Goal: Complete application form: Complete application form

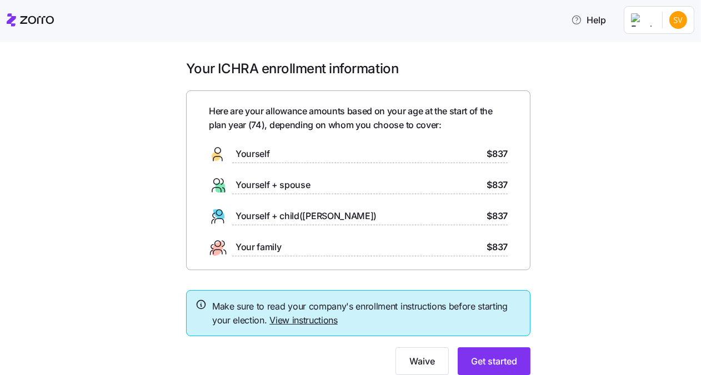
click at [420, 152] on div "Yourself $837" at bounding box center [358, 155] width 299 height 18
click at [219, 153] on icon at bounding box center [218, 155] width 18 height 18
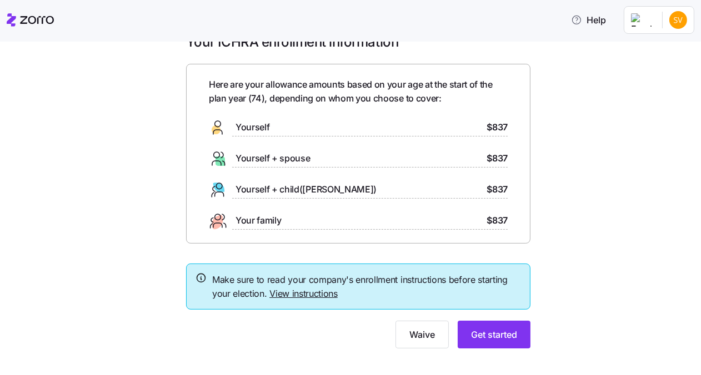
scroll to position [27, 0]
click at [273, 292] on link "View instructions" at bounding box center [303, 293] width 68 height 11
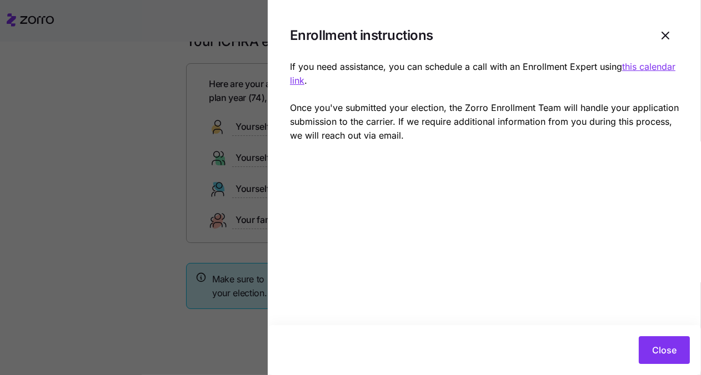
click at [68, 153] on div at bounding box center [350, 187] width 701 height 375
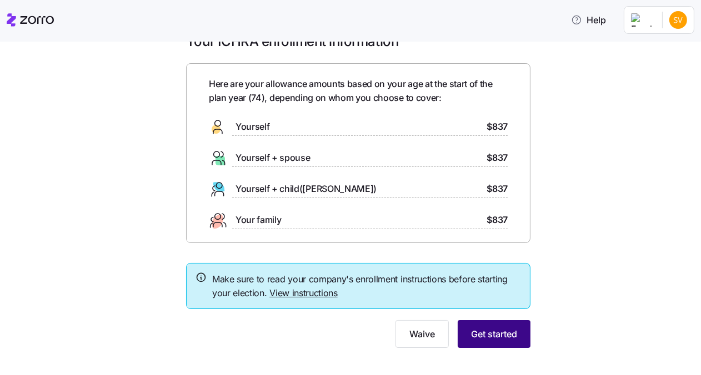
click at [483, 339] on span "Get started" at bounding box center [494, 334] width 46 height 13
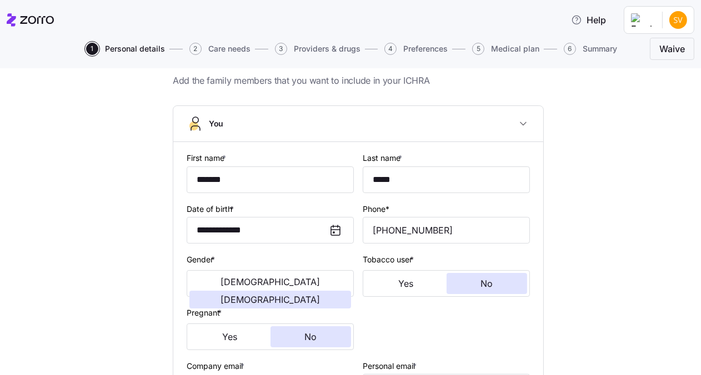
scroll to position [40, 0]
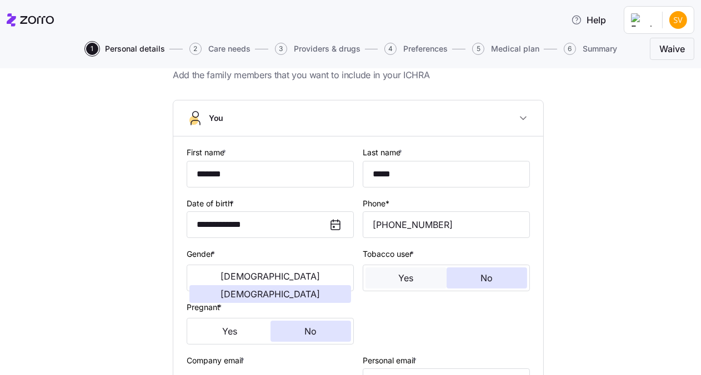
click at [391, 277] on button "Yes" at bounding box center [405, 278] width 81 height 21
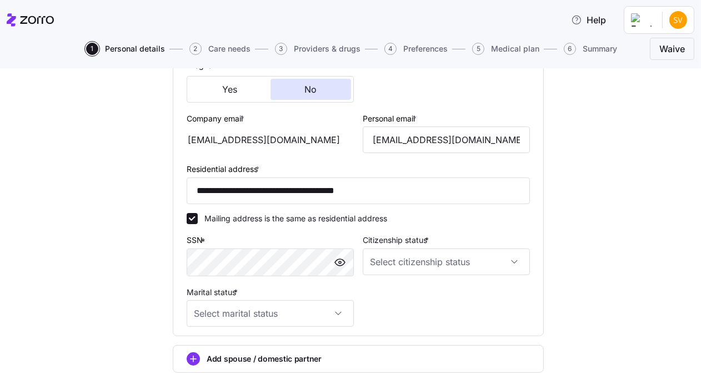
scroll to position [289, 0]
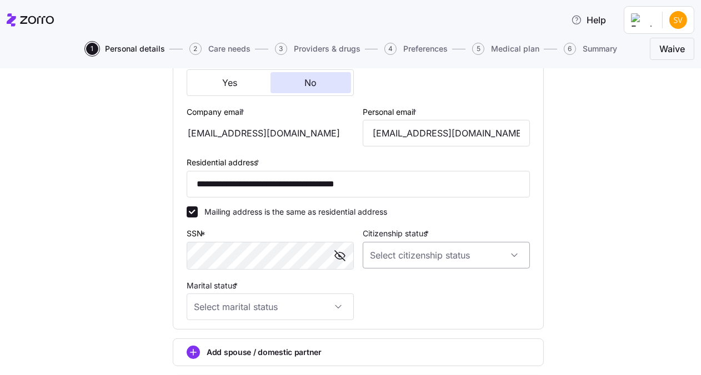
click at [511, 252] on input "Citizenship status *" at bounding box center [446, 255] width 167 height 27
click at [395, 292] on span "[DEMOGRAPHIC_DATA] citizen" at bounding box center [428, 289] width 113 height 12
type input "[DEMOGRAPHIC_DATA] citizen"
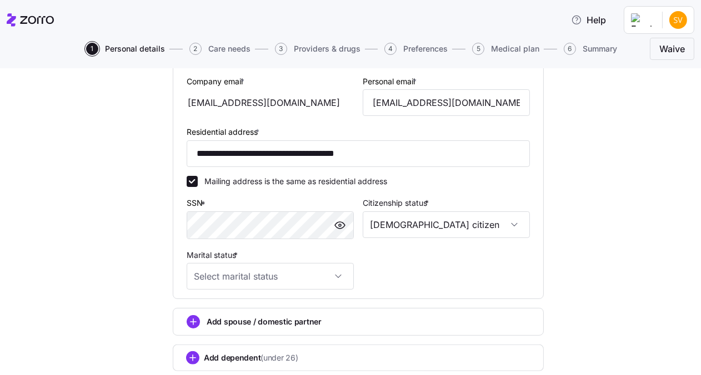
scroll to position [352, 0]
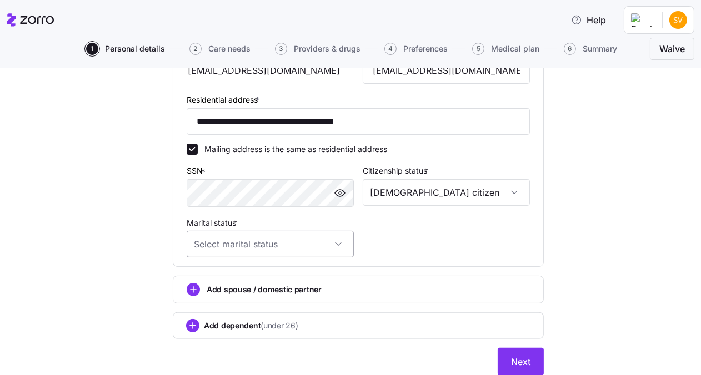
click at [333, 245] on input "Marital status *" at bounding box center [270, 244] width 167 height 27
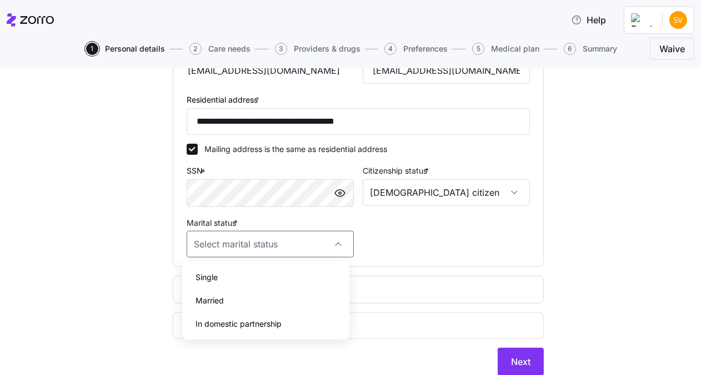
click at [206, 277] on span "Single" at bounding box center [207, 278] width 22 height 12
type input "Single"
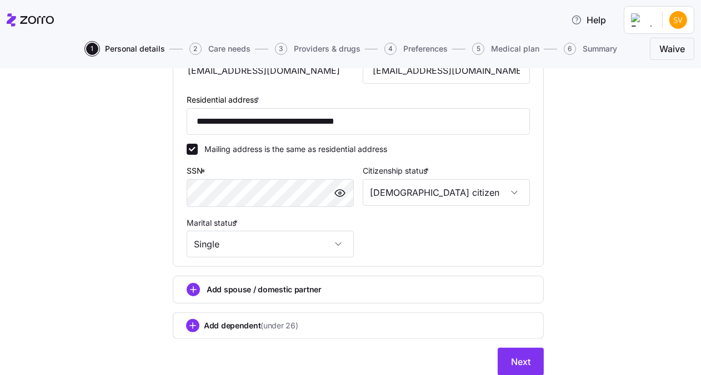
scroll to position [391, 0]
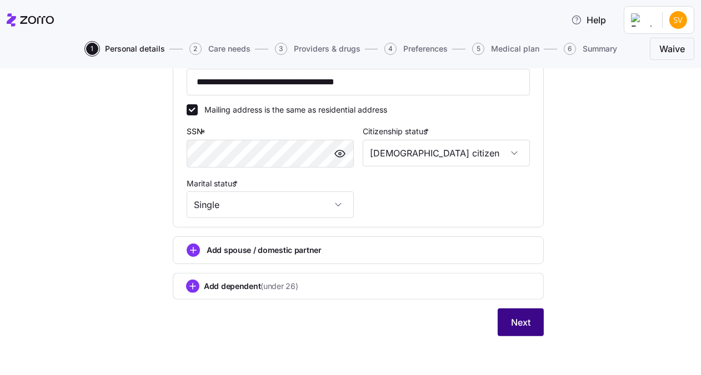
click at [520, 318] on span "Next" at bounding box center [520, 322] width 19 height 13
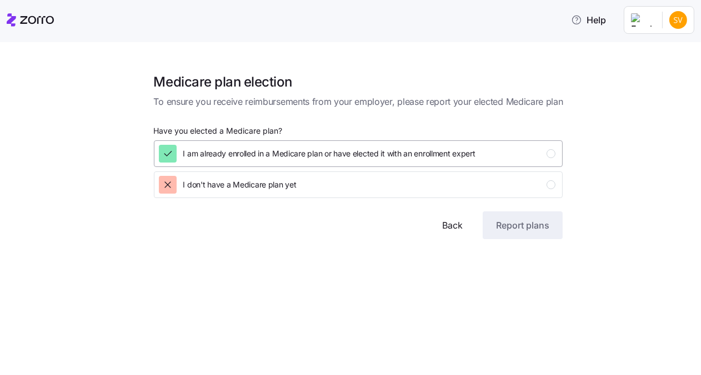
click at [547, 152] on div "button" at bounding box center [551, 153] width 9 height 9
click at [505, 229] on span "Report plans" at bounding box center [522, 225] width 53 height 13
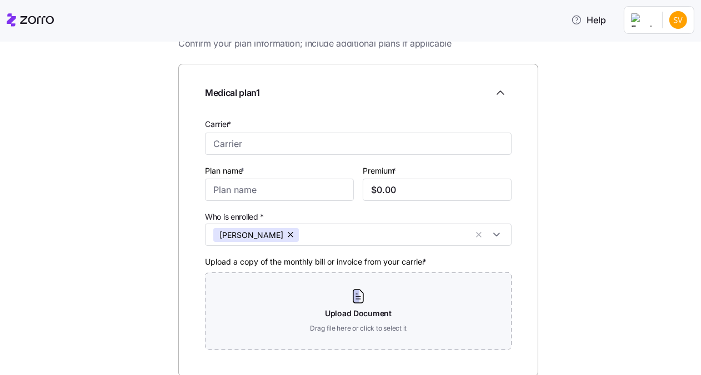
scroll to position [47, 0]
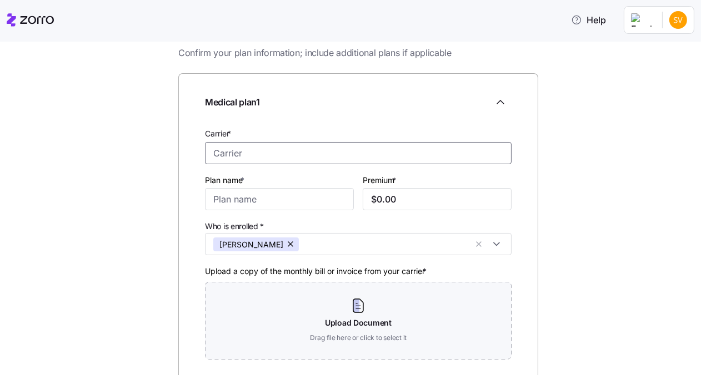
click at [254, 156] on input "Carrier *" at bounding box center [358, 153] width 307 height 22
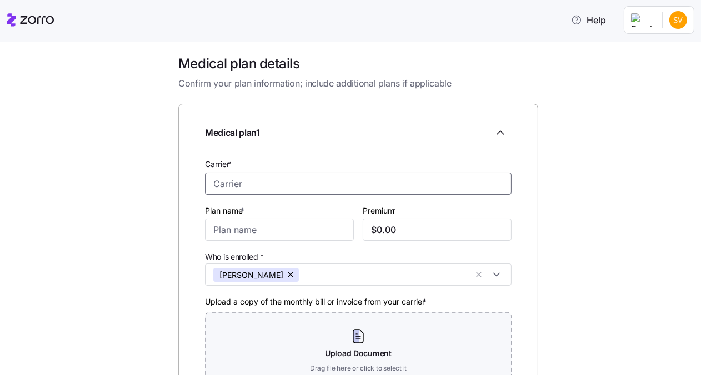
scroll to position [0, 0]
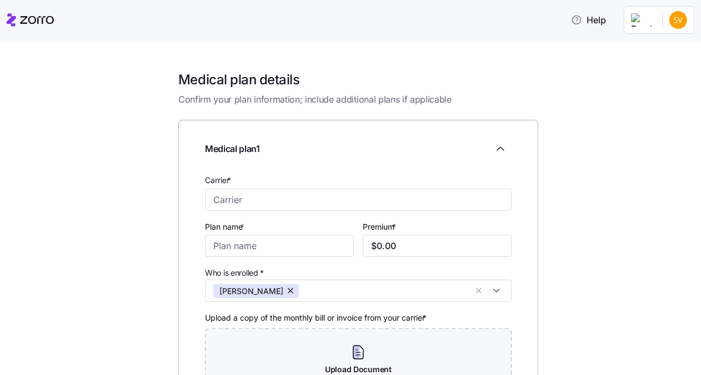
click at [443, 156] on div "Medical plan 1" at bounding box center [358, 149] width 307 height 22
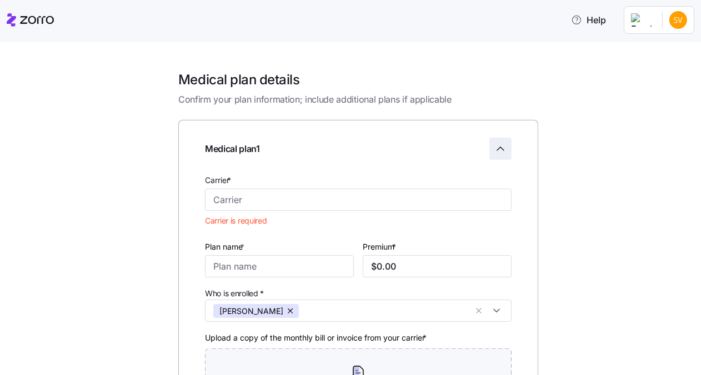
click at [499, 147] on icon "Collapse employee form" at bounding box center [500, 148] width 13 height 13
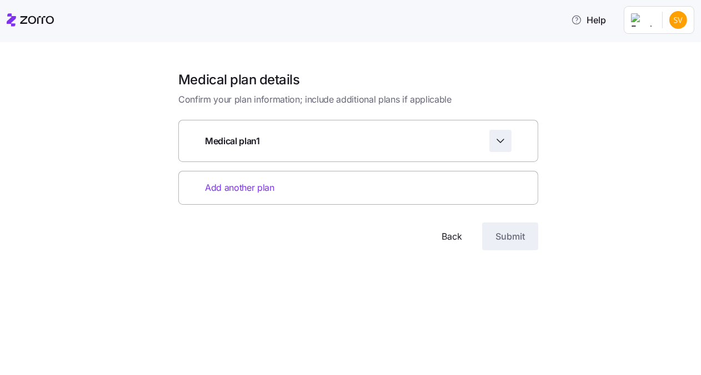
click at [424, 182] on div "Add another plan" at bounding box center [358, 188] width 360 height 34
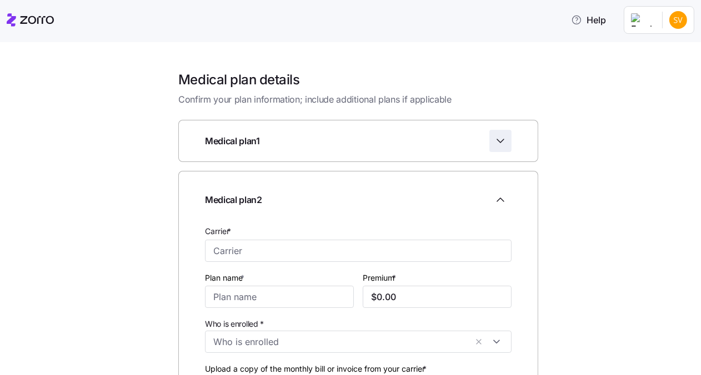
click at [497, 141] on icon "Expand employee form" at bounding box center [500, 140] width 13 height 13
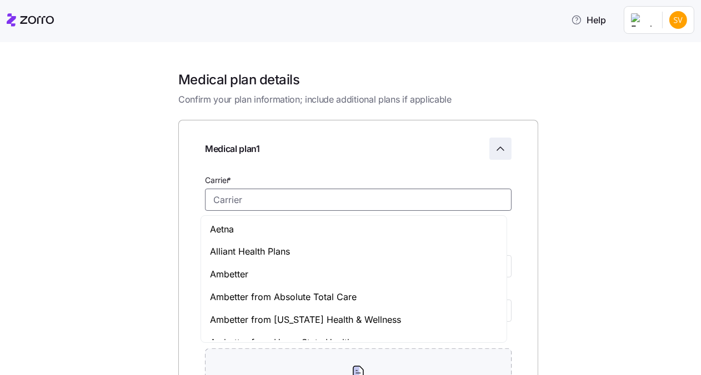
click at [413, 194] on input "Carrier *" at bounding box center [358, 200] width 307 height 22
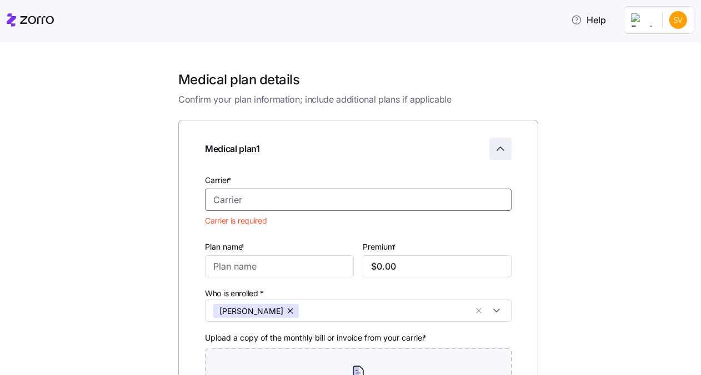
click at [272, 193] on input "Carrier *" at bounding box center [358, 200] width 307 height 22
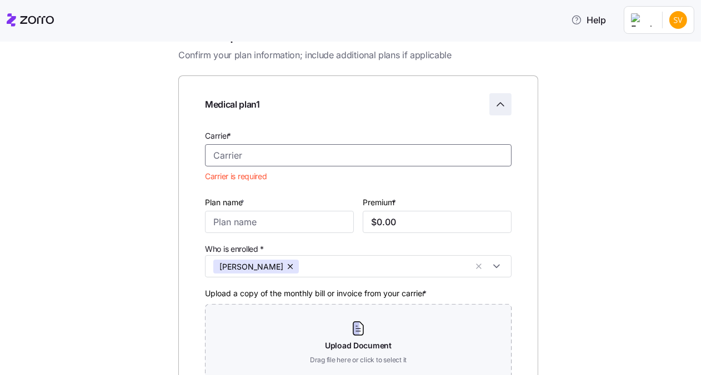
scroll to position [67, 0]
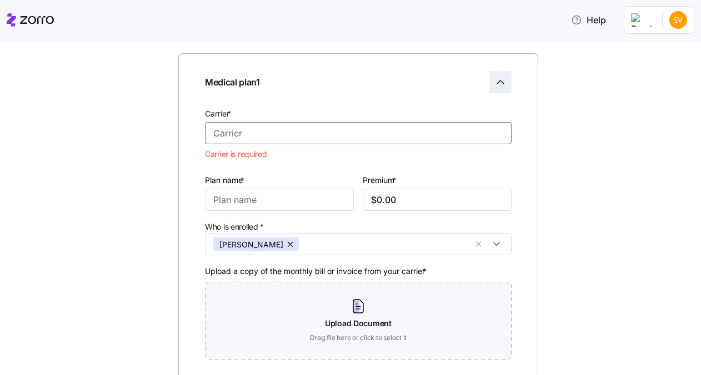
click at [254, 132] on input "Carrier *" at bounding box center [358, 133] width 307 height 22
click at [494, 81] on icon "Collapse employee form" at bounding box center [500, 82] width 13 height 13
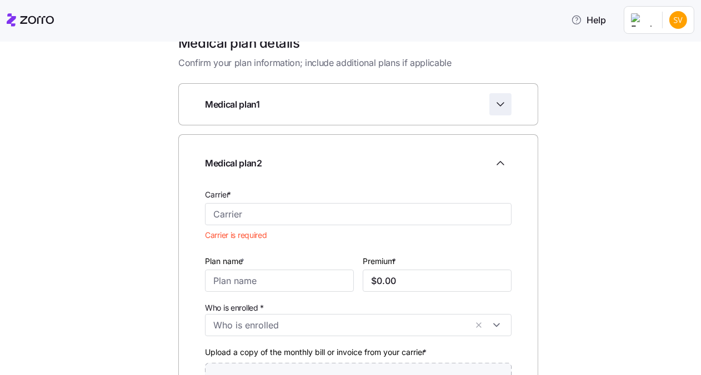
scroll to position [0, 0]
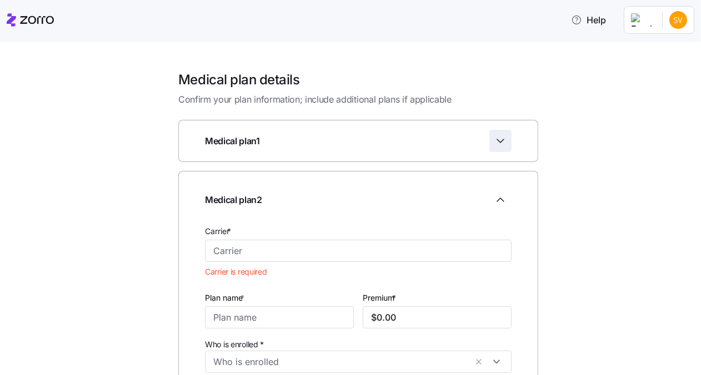
click at [502, 144] on icon "Expand employee form" at bounding box center [500, 140] width 13 height 13
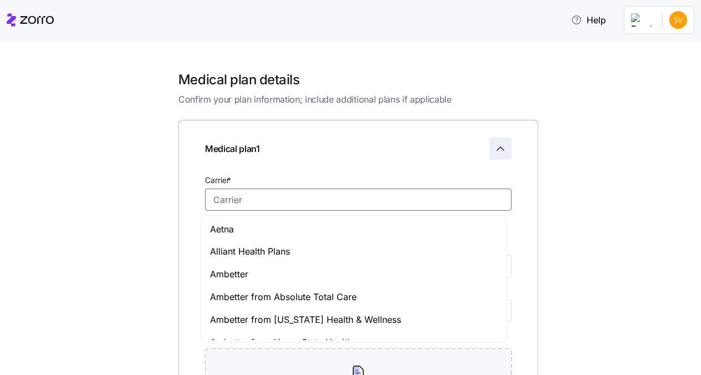
click at [252, 197] on input "Carrier *" at bounding box center [358, 200] width 307 height 22
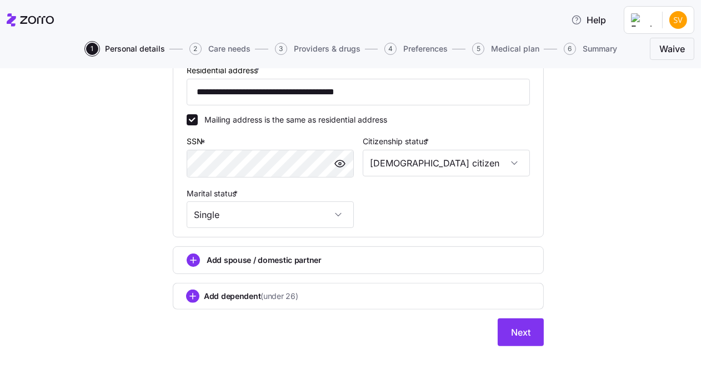
scroll to position [391, 0]
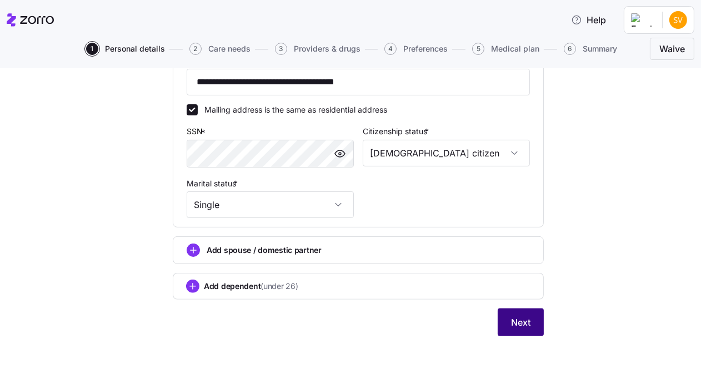
click at [507, 314] on button "Next" at bounding box center [521, 323] width 46 height 28
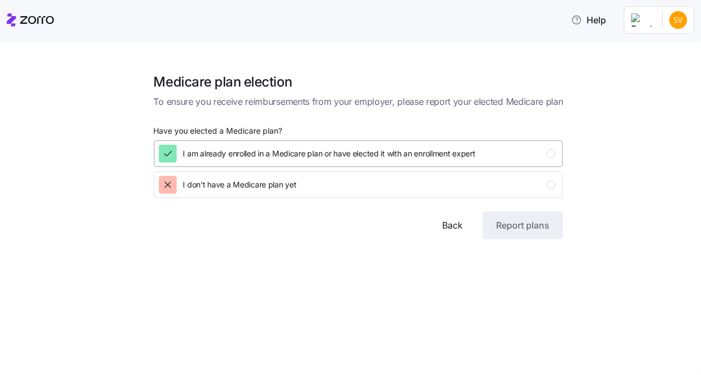
click at [549, 153] on div "button" at bounding box center [551, 153] width 9 height 9
click at [544, 220] on span "Report plans" at bounding box center [522, 225] width 53 height 13
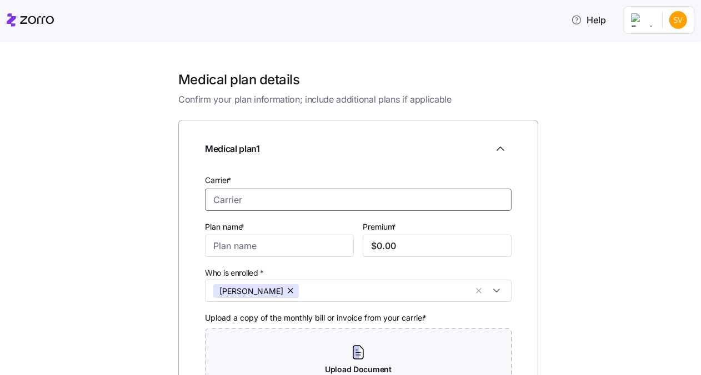
click at [243, 198] on input "Carrier *" at bounding box center [358, 200] width 307 height 22
type input "Medicare"
click at [300, 246] on input "Plan name *" at bounding box center [279, 246] width 149 height 22
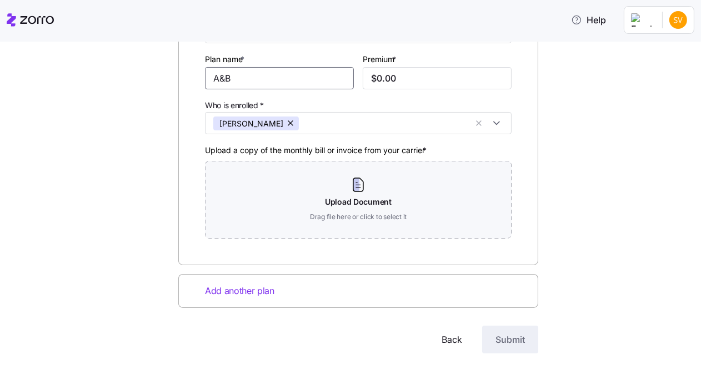
scroll to position [185, 0]
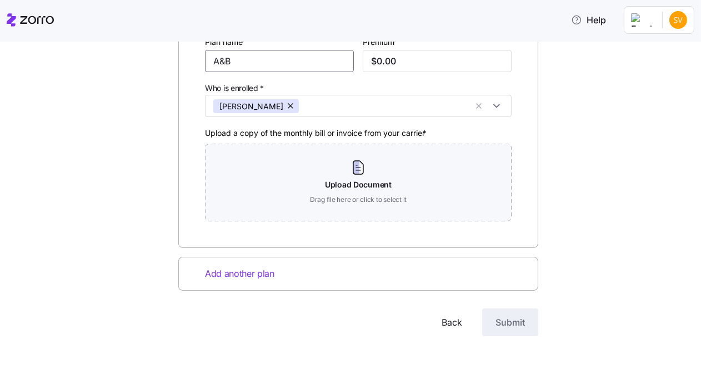
type input "A&B"
click at [266, 278] on span "Add another plan" at bounding box center [239, 274] width 69 height 14
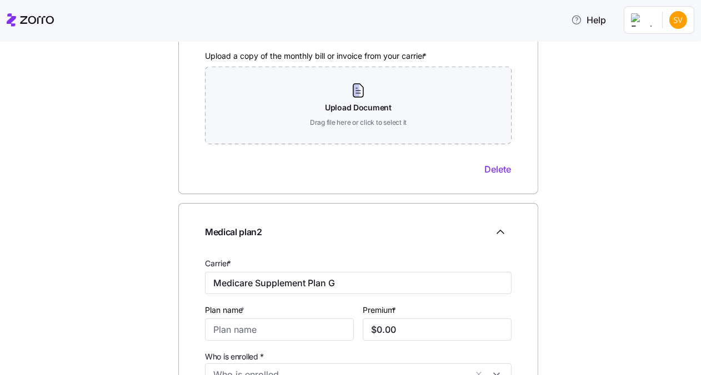
scroll to position [293, 0]
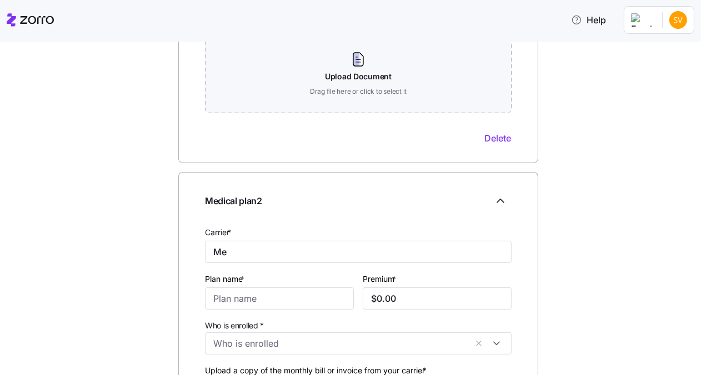
type input "M"
type input "Omaha Insurance"
click at [268, 295] on input "Plan name *" at bounding box center [279, 299] width 149 height 22
type input "G"
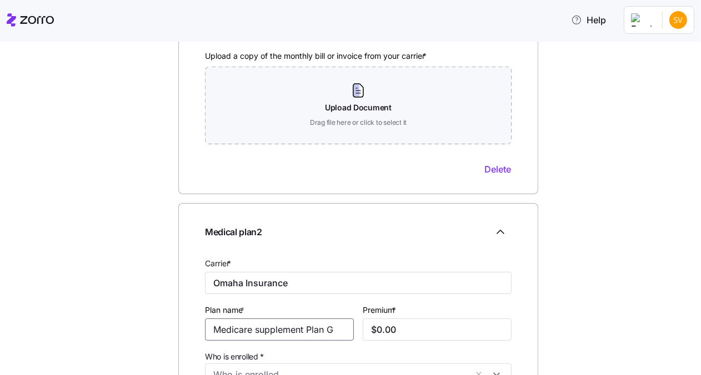
scroll to position [203, 0]
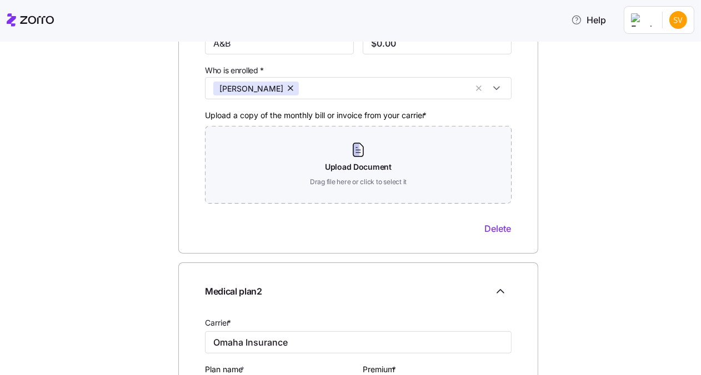
type input "Medicare supplement Plan G"
